Goal: Task Accomplishment & Management: Use online tool/utility

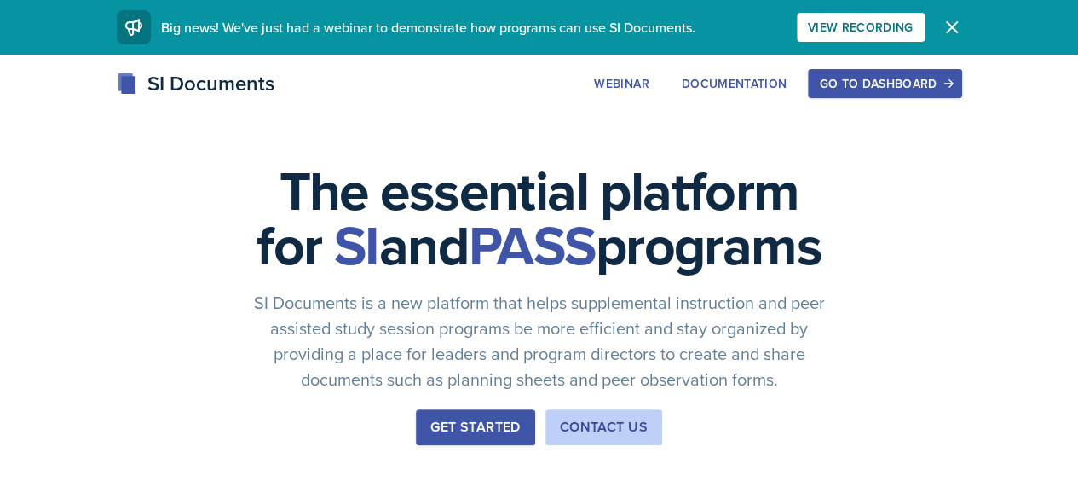
click at [942, 93] on button "Go to Dashboard" at bounding box center [884, 83] width 153 height 29
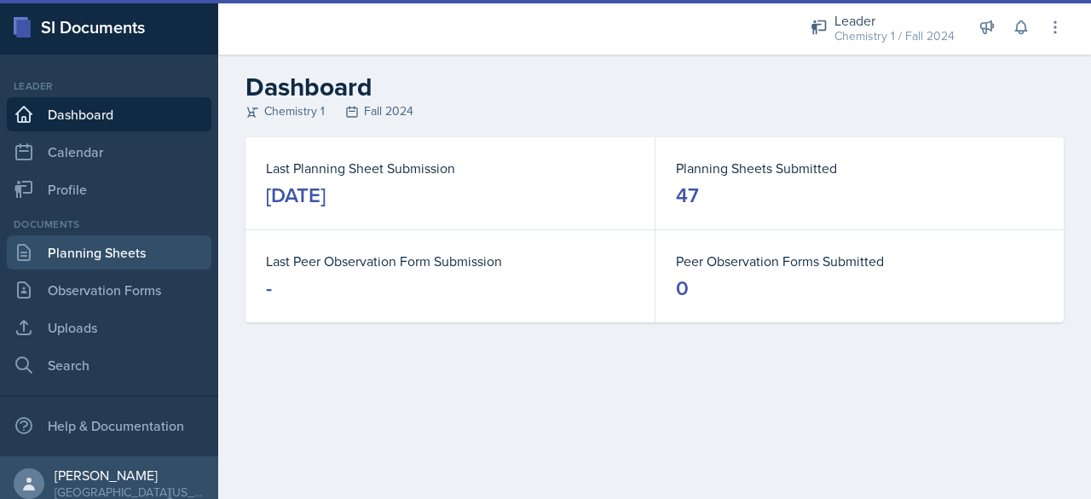
click at [92, 260] on link "Planning Sheets" at bounding box center [109, 252] width 205 height 34
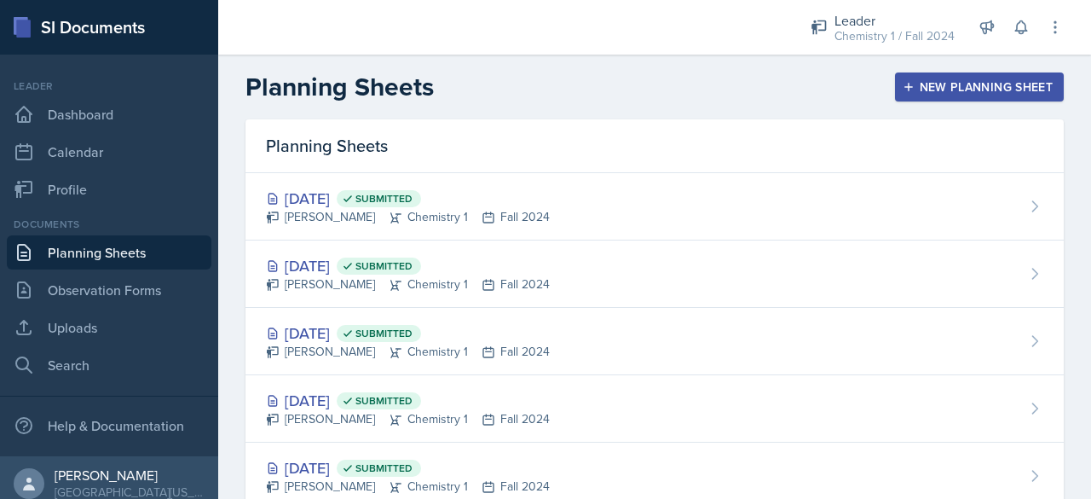
click at [941, 104] on header "Planning Sheets New Planning Sheet" at bounding box center [654, 87] width 873 height 65
click at [936, 94] on div "New Planning Sheet" at bounding box center [979, 87] width 147 height 14
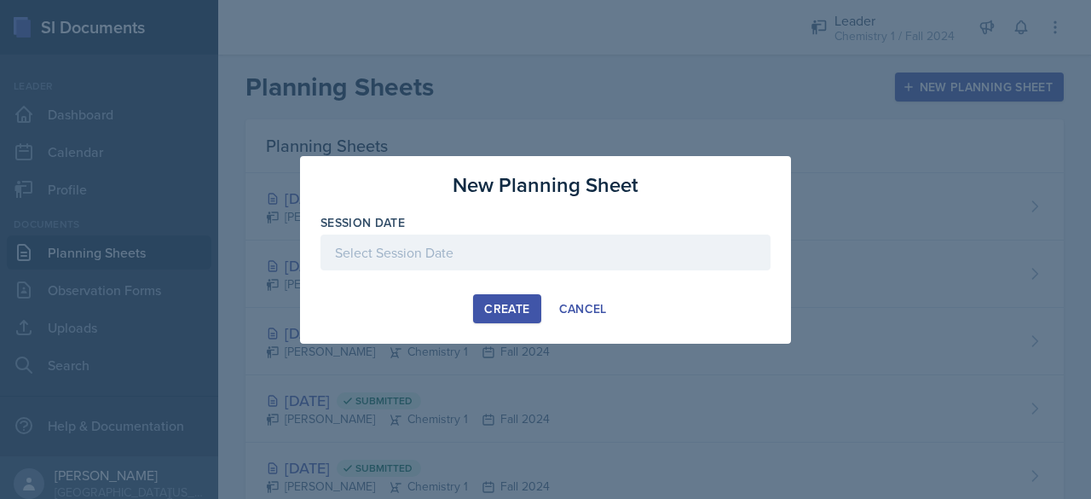
click at [623, 260] on div at bounding box center [545, 252] width 450 height 36
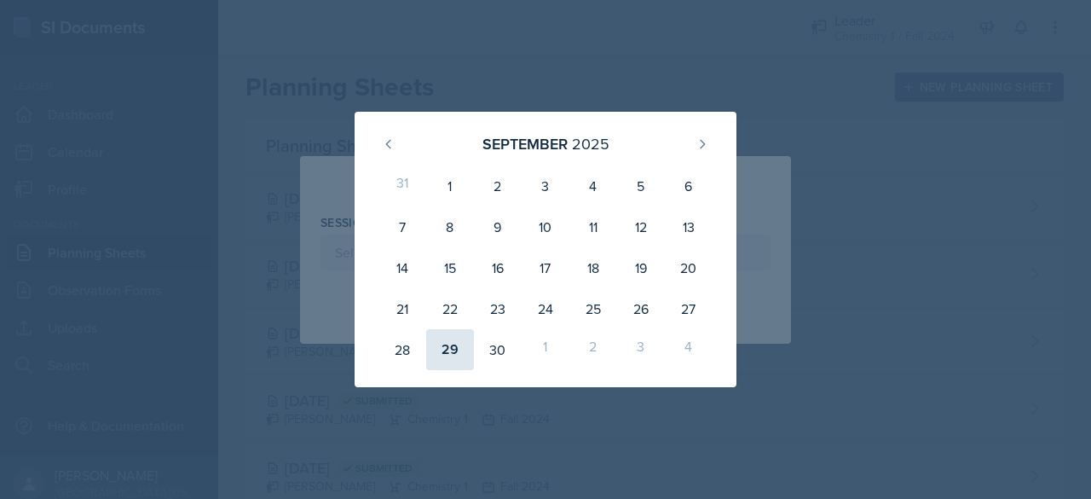
click at [447, 352] on div "29" at bounding box center [450, 349] width 48 height 41
type input "[DATE]"
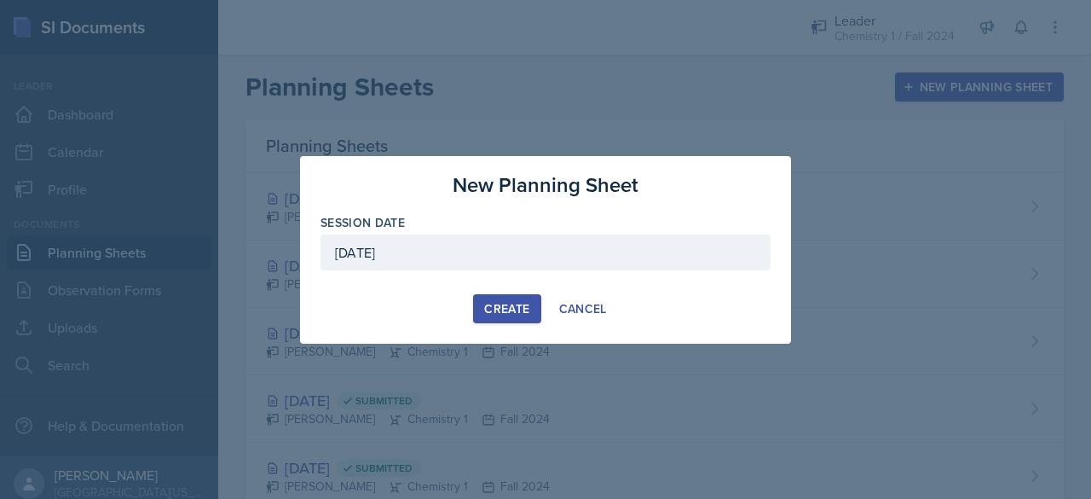
click at [484, 309] on button "Create" at bounding box center [506, 308] width 67 height 29
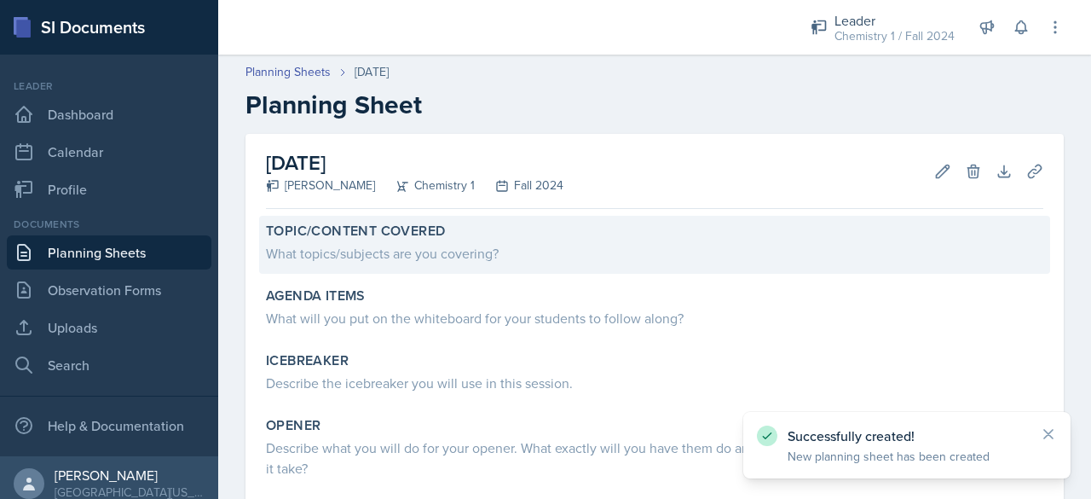
click at [430, 257] on div "What topics/subjects are you covering?" at bounding box center [654, 253] width 777 height 20
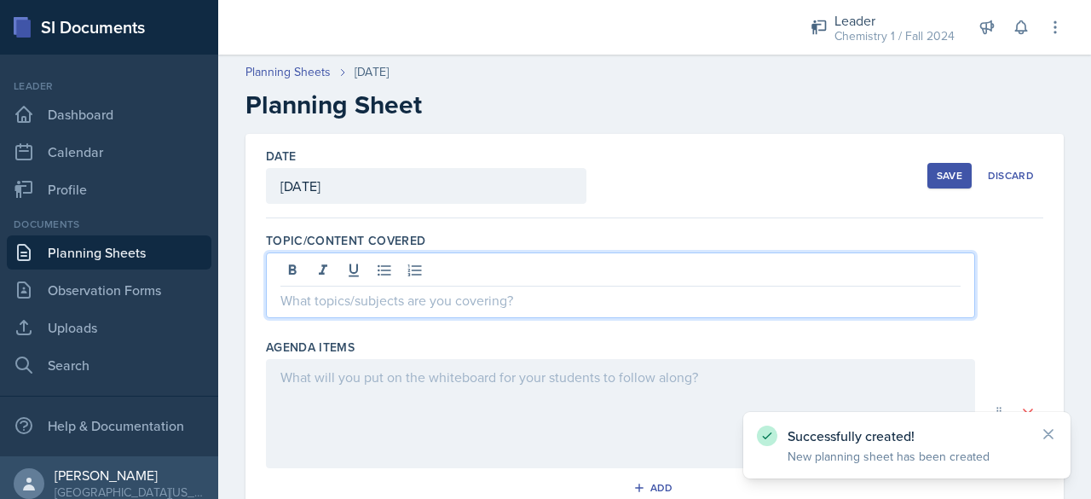
click at [417, 276] on div at bounding box center [620, 285] width 709 height 66
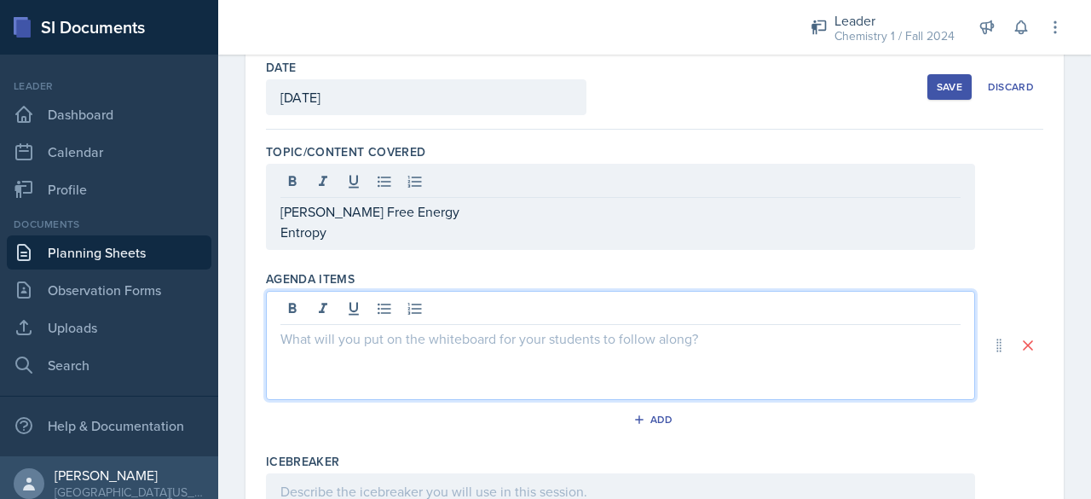
click at [436, 328] on p at bounding box center [620, 338] width 680 height 20
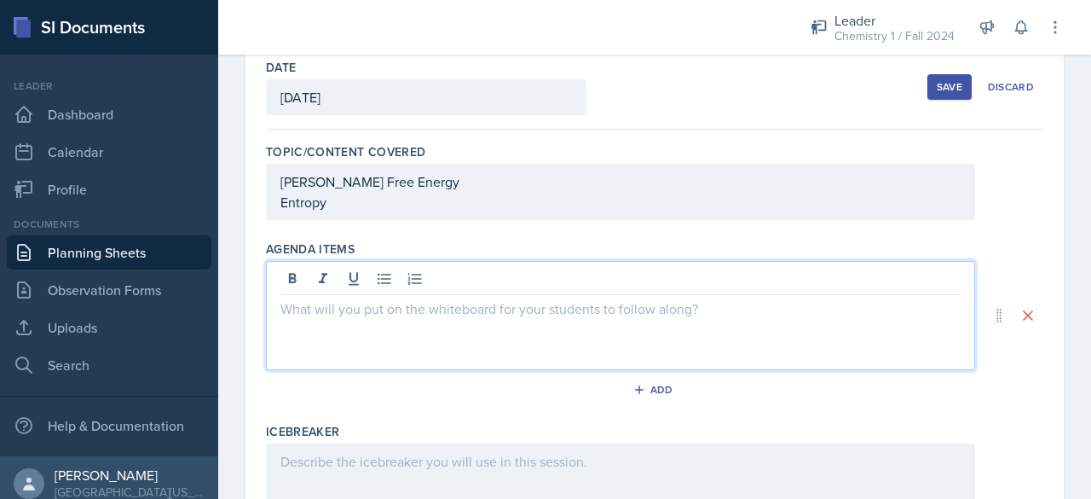
scroll to position [60, 0]
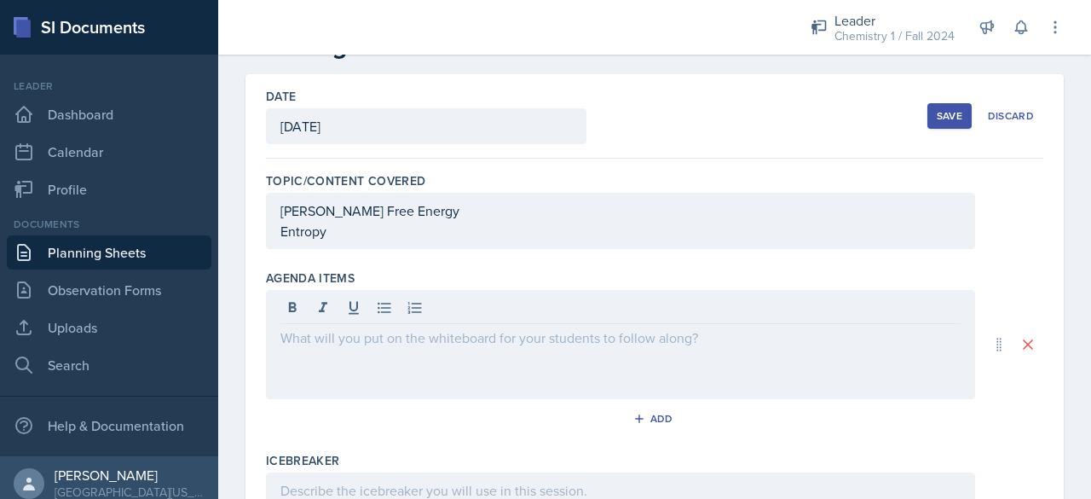
drag, startPoint x: 353, startPoint y: 351, endPoint x: 335, endPoint y: 348, distance: 18.2
click at [335, 348] on div at bounding box center [620, 344] width 709 height 109
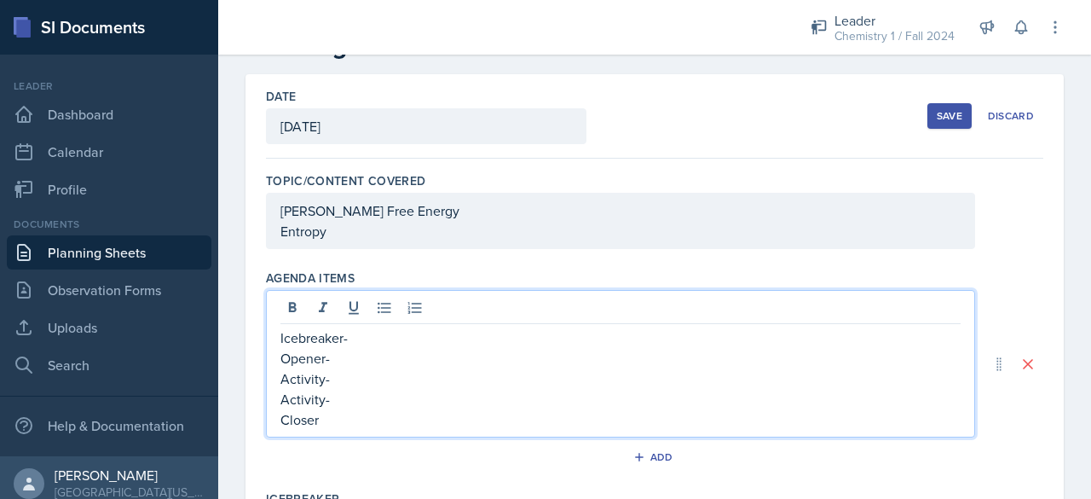
scroll to position [97, 0]
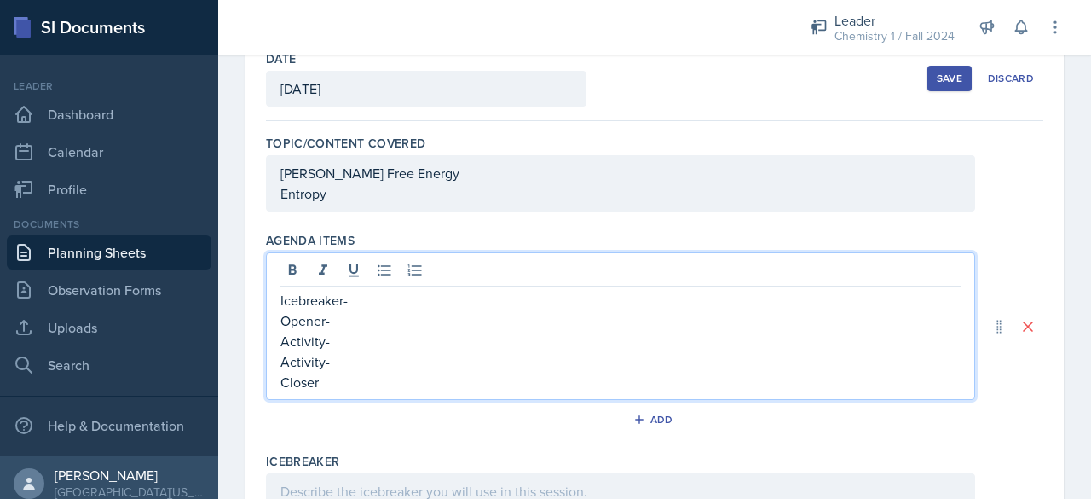
click at [360, 331] on p "Activity-" at bounding box center [620, 341] width 680 height 20
click at [368, 293] on p "Icebreaker-" at bounding box center [620, 300] width 680 height 20
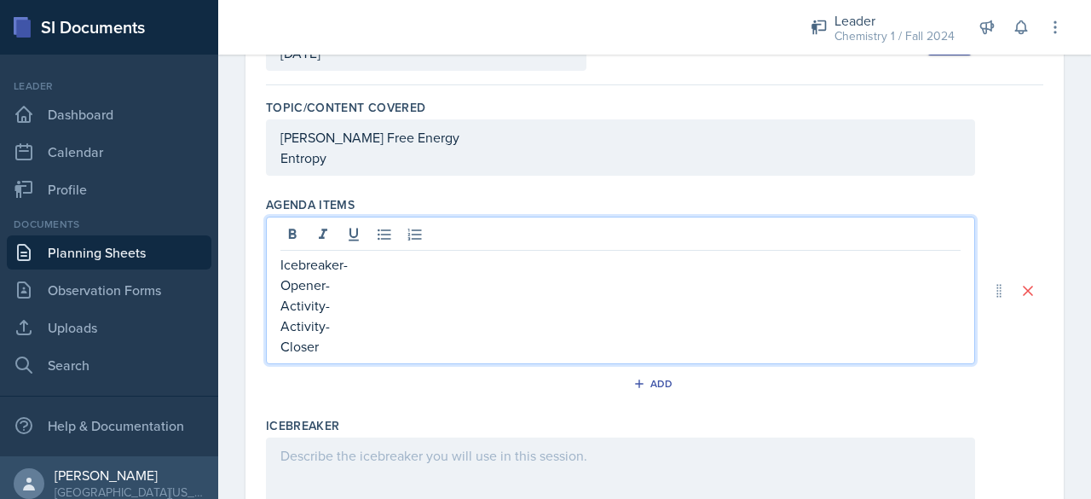
scroll to position [134, 0]
click at [353, 436] on div at bounding box center [620, 490] width 709 height 109
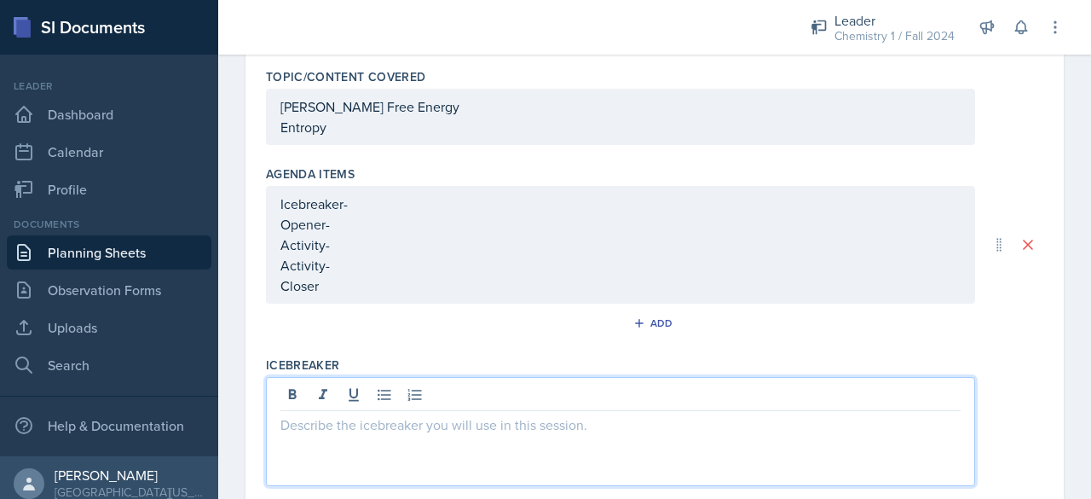
scroll to position [225, 0]
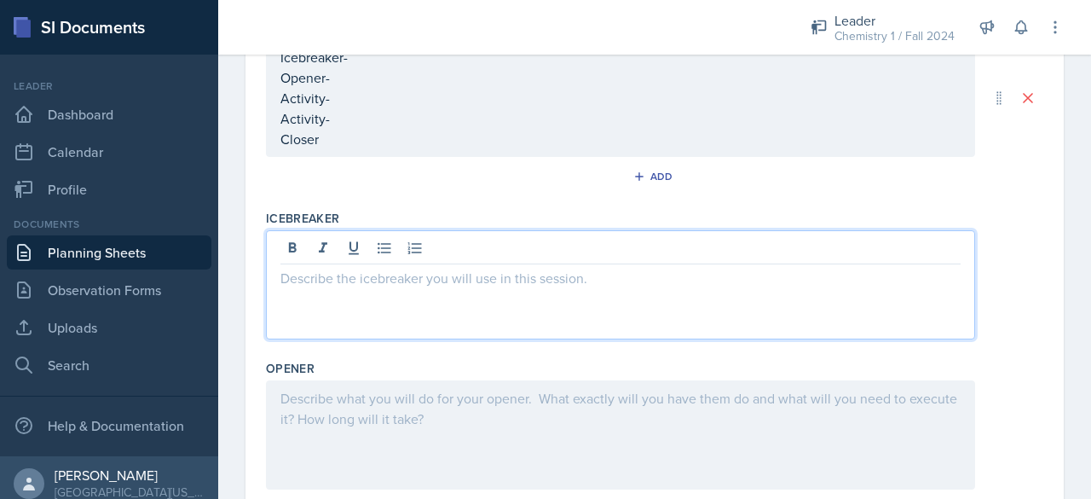
click at [360, 425] on div at bounding box center [620, 434] width 709 height 109
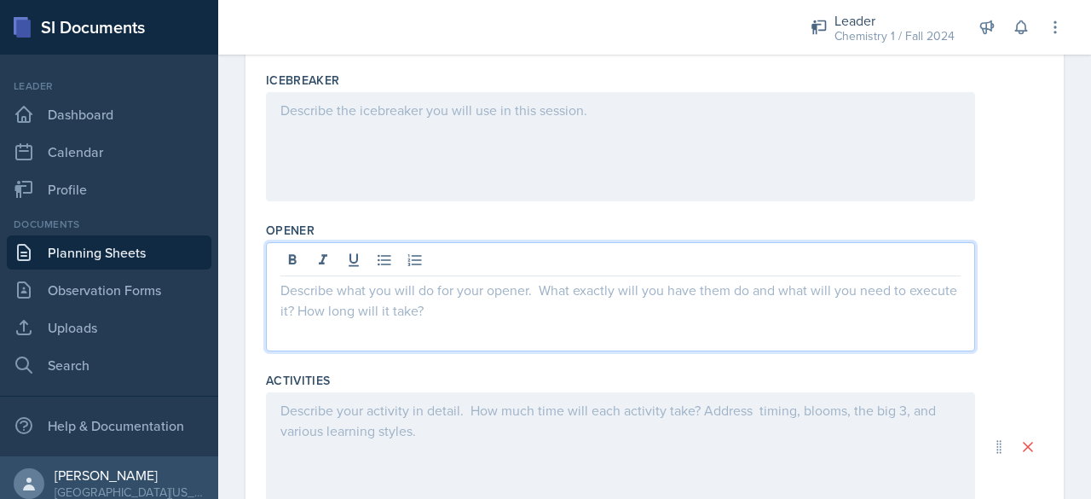
scroll to position [451, 0]
click at [354, 422] on div at bounding box center [620, 443] width 709 height 109
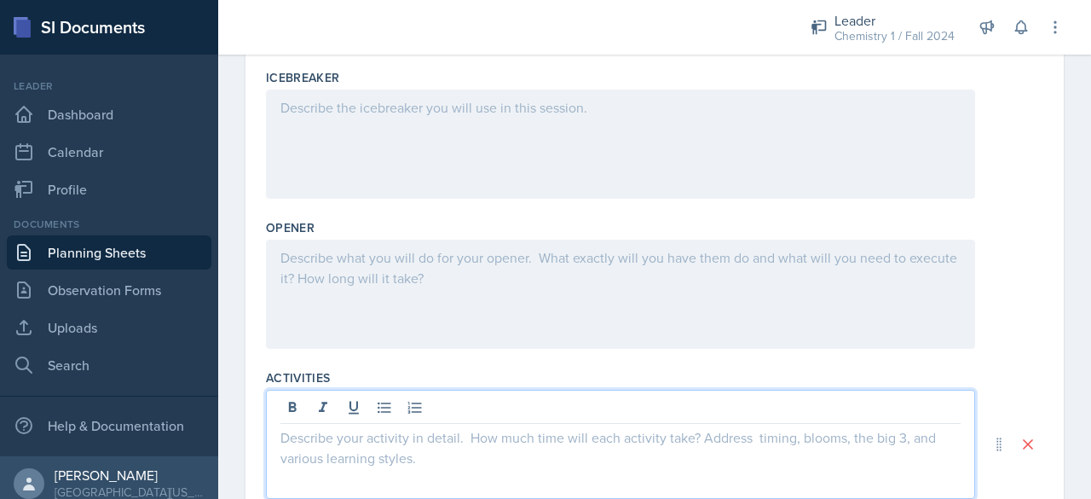
scroll to position [481, 0]
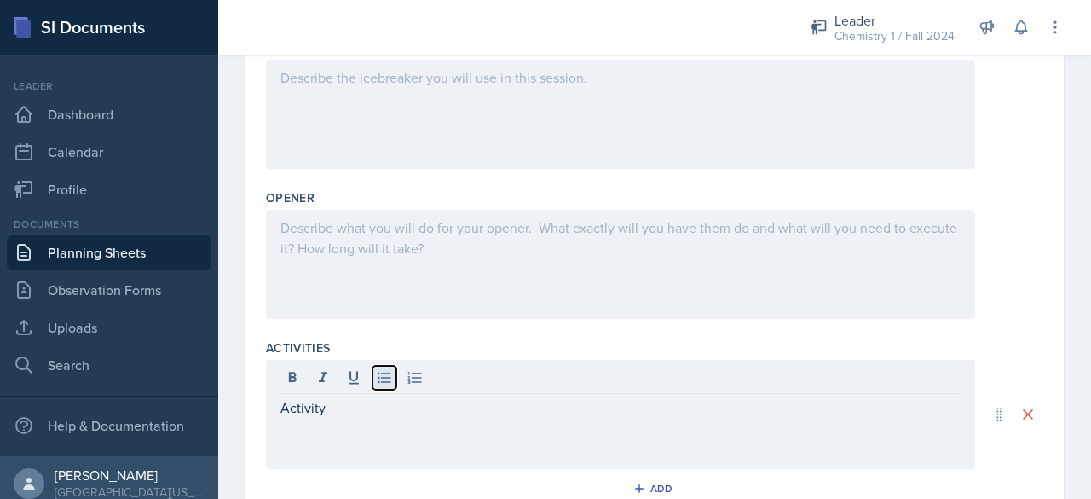
click at [380, 375] on icon at bounding box center [384, 377] width 13 height 11
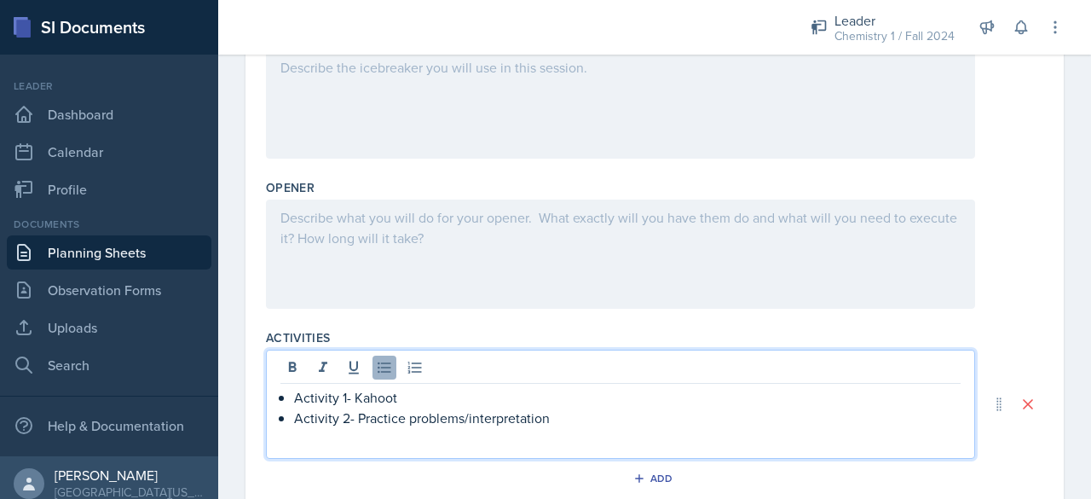
scroll to position [492, 0]
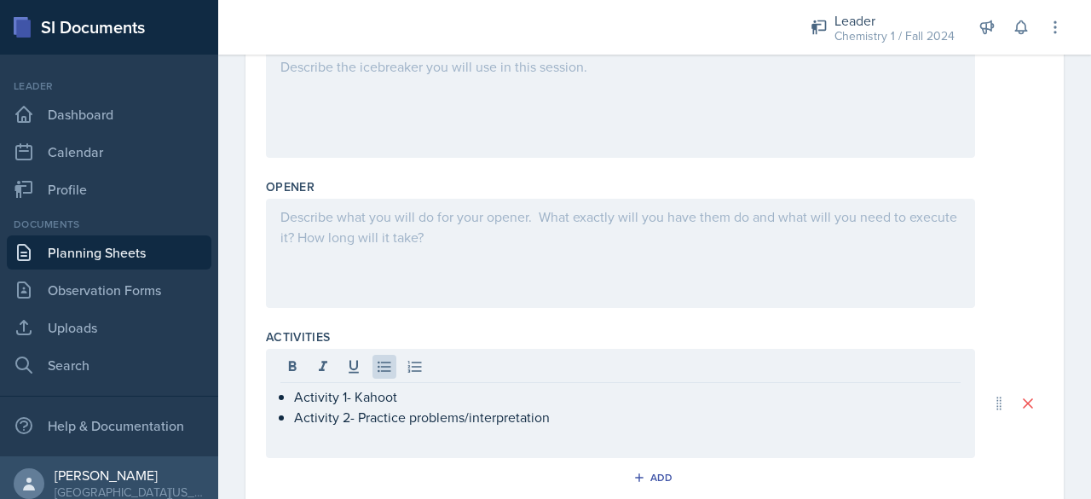
click at [370, 313] on div "Opener" at bounding box center [654, 246] width 777 height 150
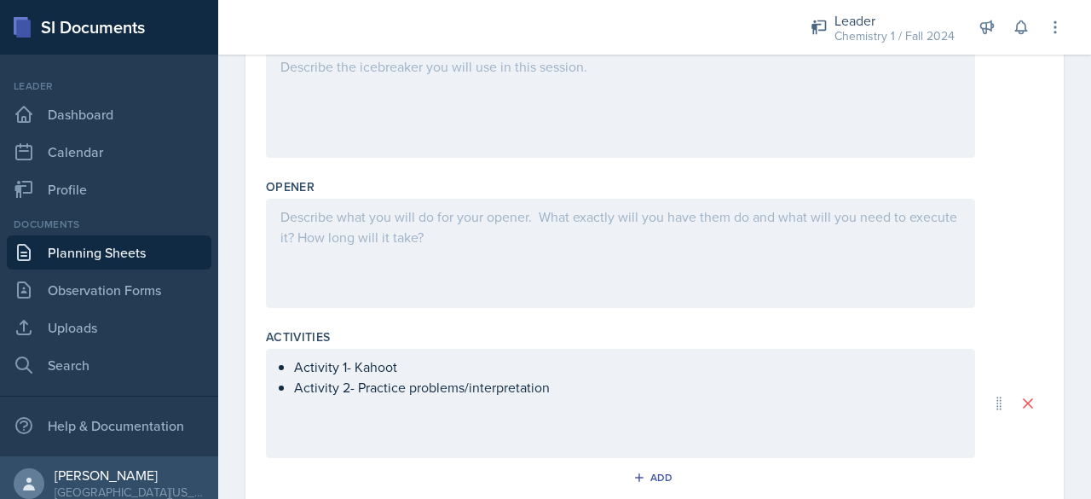
click at [370, 307] on div "Opener" at bounding box center [654, 246] width 777 height 150
click at [370, 283] on div at bounding box center [620, 253] width 709 height 109
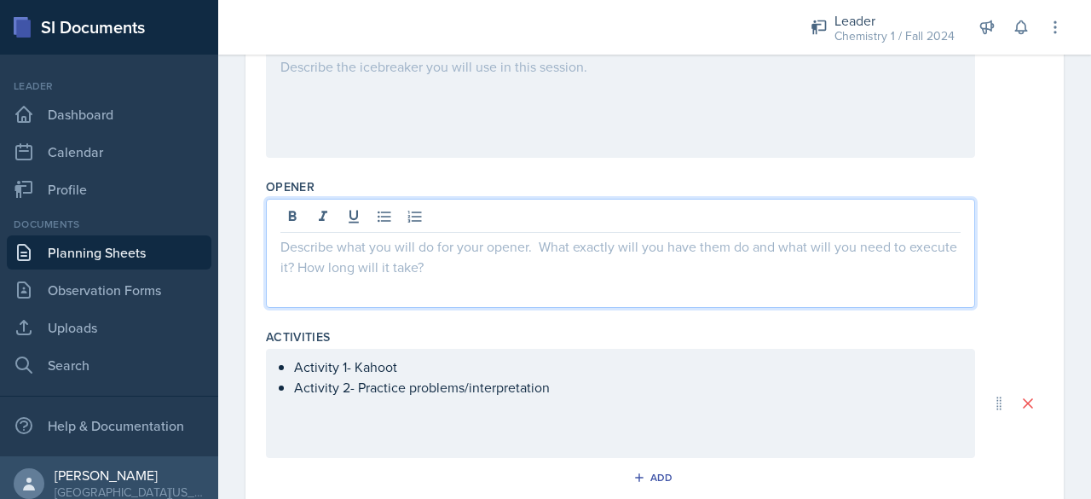
scroll to position [522, 0]
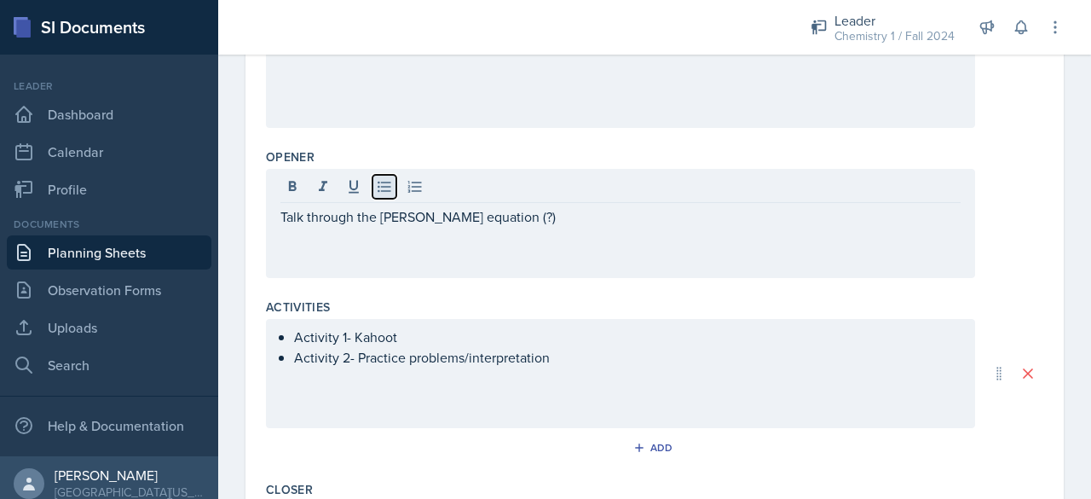
click at [387, 193] on button at bounding box center [384, 187] width 24 height 24
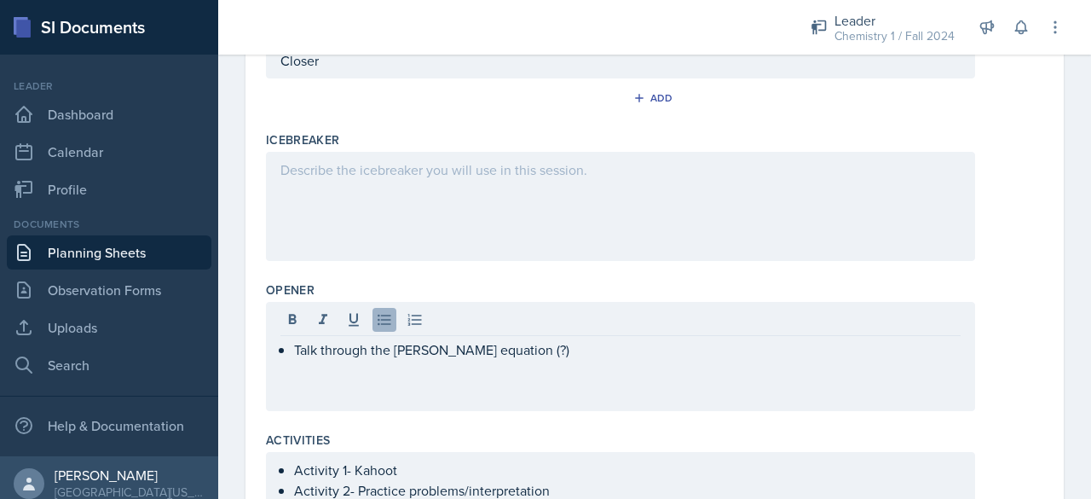
click at [387, 193] on div at bounding box center [620, 206] width 709 height 109
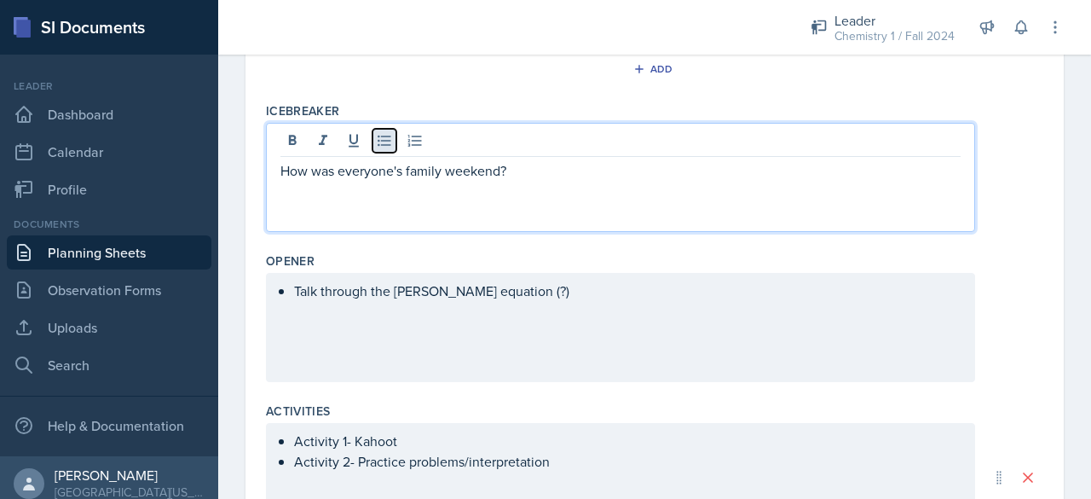
click at [387, 144] on icon at bounding box center [384, 140] width 17 height 17
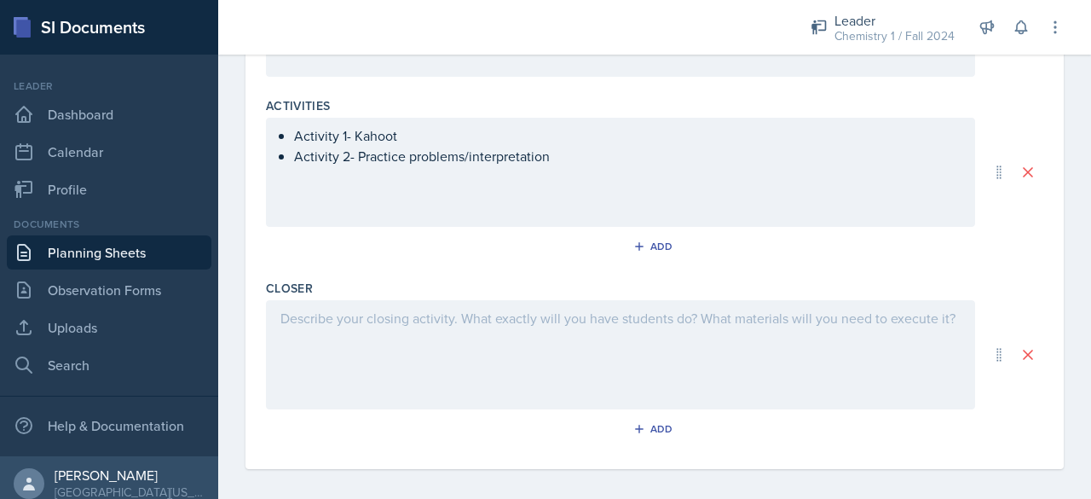
scroll to position [729, 0]
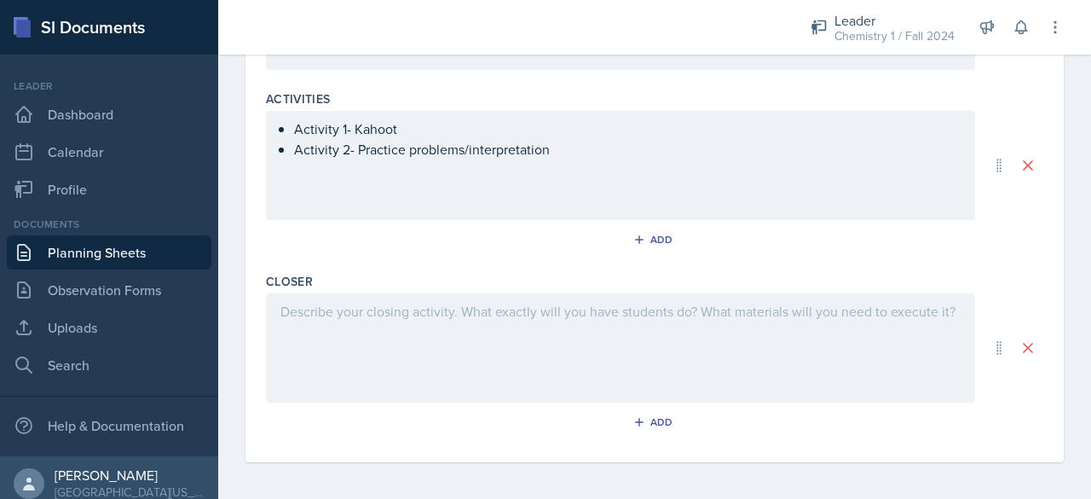
click at [401, 331] on div at bounding box center [620, 347] width 709 height 109
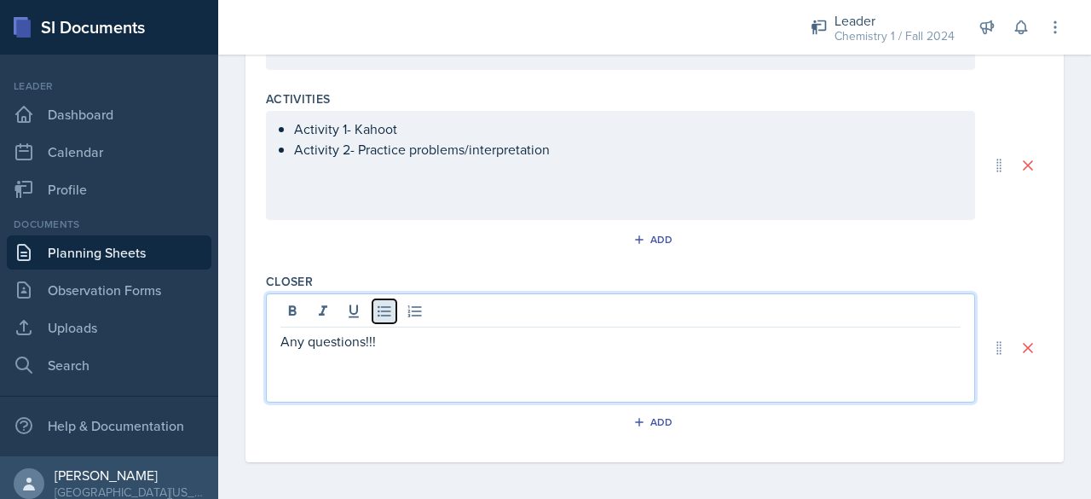
click at [385, 316] on button at bounding box center [384, 311] width 24 height 24
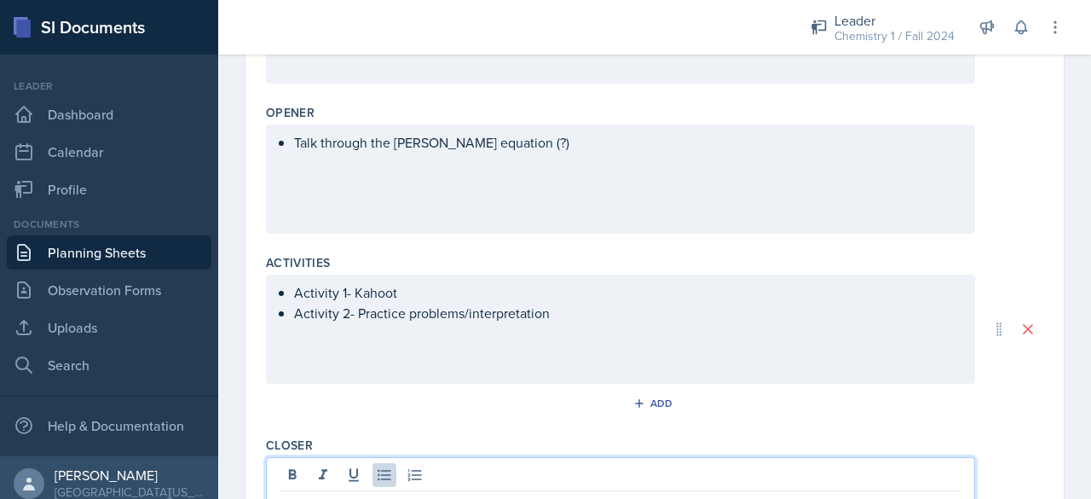
scroll to position [595, 0]
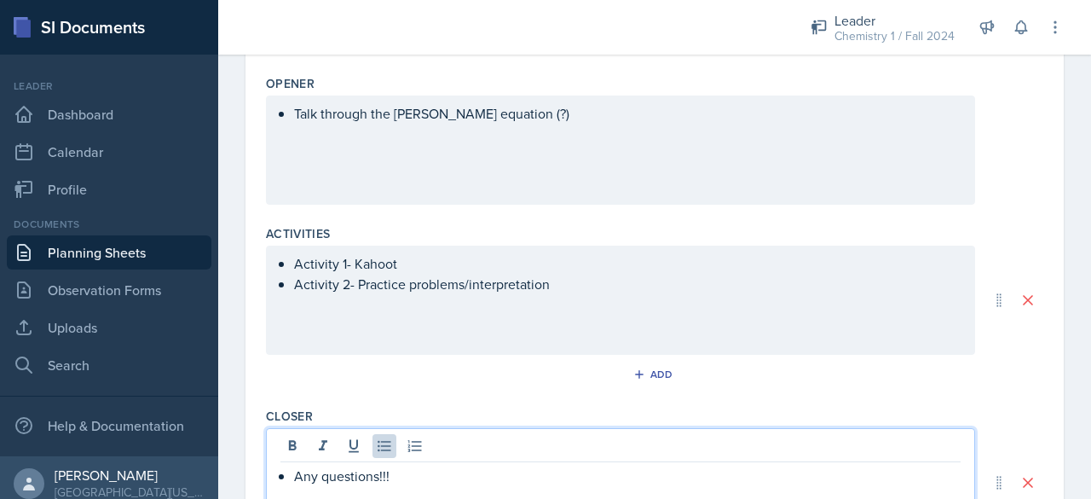
click at [571, 294] on p "Activity 2- Practice problems/interpretation" at bounding box center [627, 284] width 666 height 20
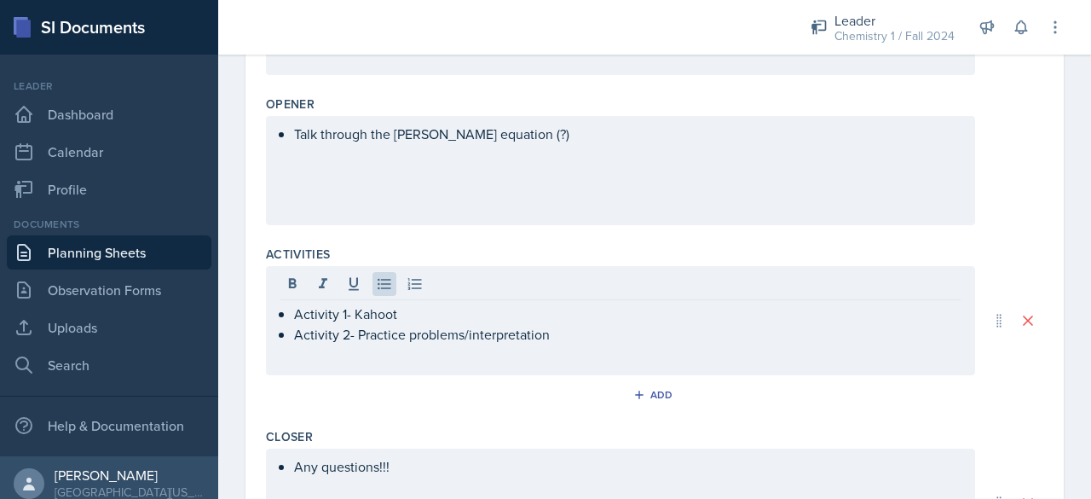
click at [520, 146] on div "Talk through the [PERSON_NAME] equation (?)" at bounding box center [620, 170] width 709 height 109
